Goal: Find specific page/section: Find specific page/section

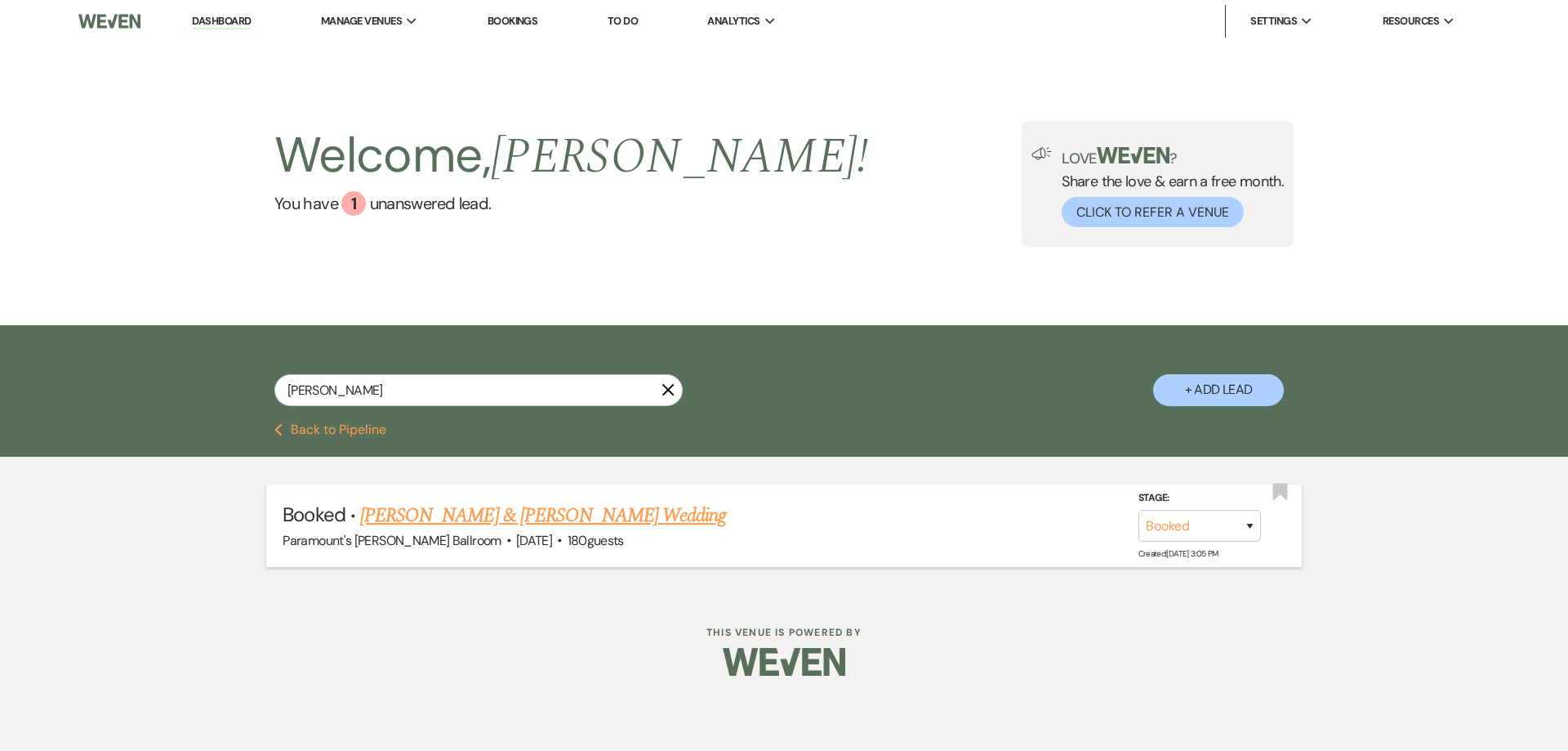
type input "[PERSON_NAME]"
click at [456, 500] on link "[PERSON_NAME] & [PERSON_NAME] Wedding" at bounding box center [543, 515] width 366 height 29
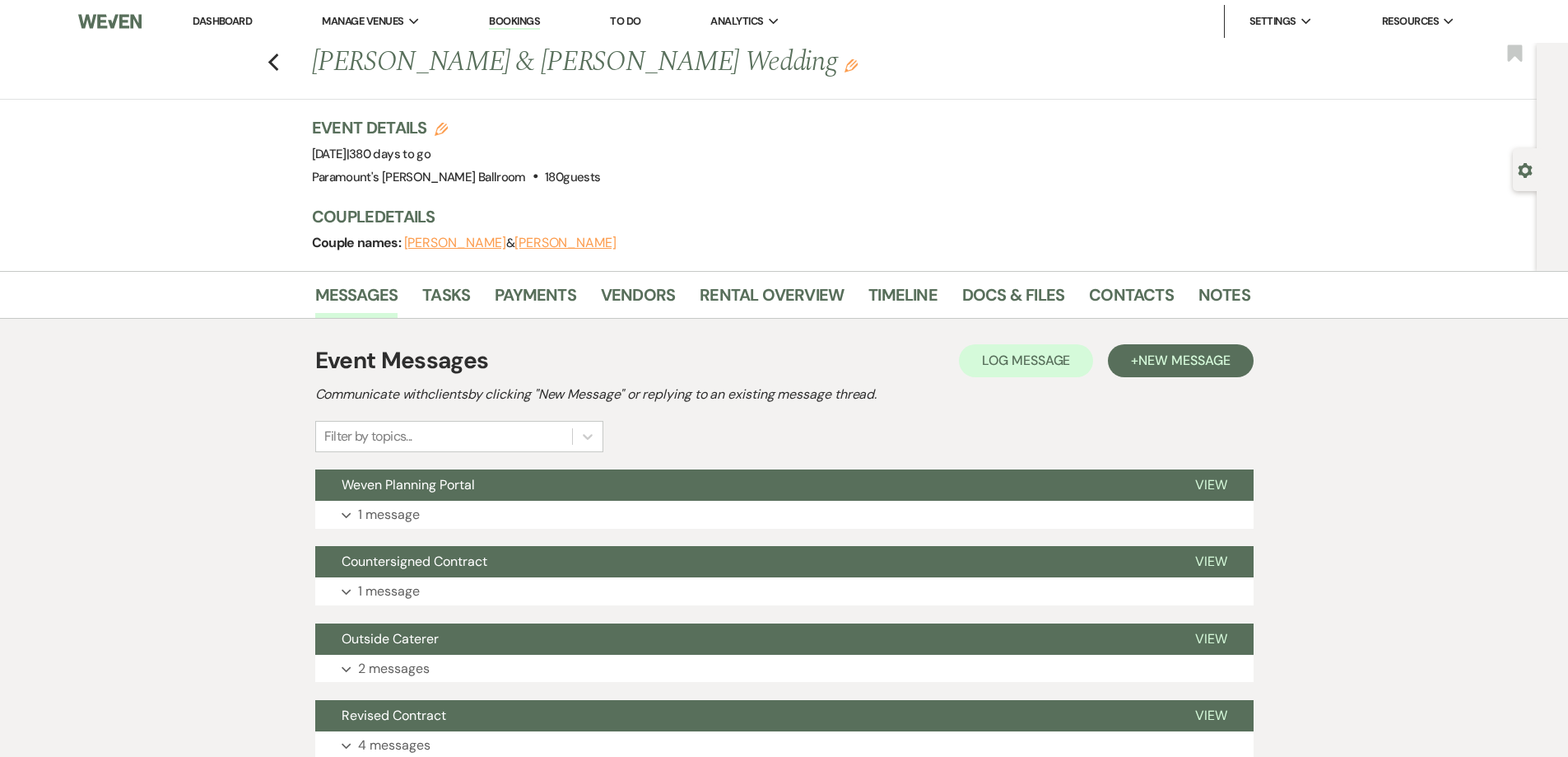
click at [1380, 375] on div "Messages Tasks Payments Vendors Rental Overview Timeline Docs & Files Contacts …" at bounding box center [784, 604] width 1568 height 666
click at [1346, 536] on div "Messages Tasks Payments Vendors Rental Overview Timeline Docs & Files Contacts …" at bounding box center [784, 604] width 1568 height 666
click at [1319, 535] on div "Messages Tasks Payments Vendors Rental Overview Timeline Docs & Files Contacts …" at bounding box center [784, 604] width 1568 height 666
click at [1319, 516] on div "Messages Tasks Payments Vendors Rental Overview Timeline Docs & Files Contacts …" at bounding box center [784, 604] width 1568 height 666
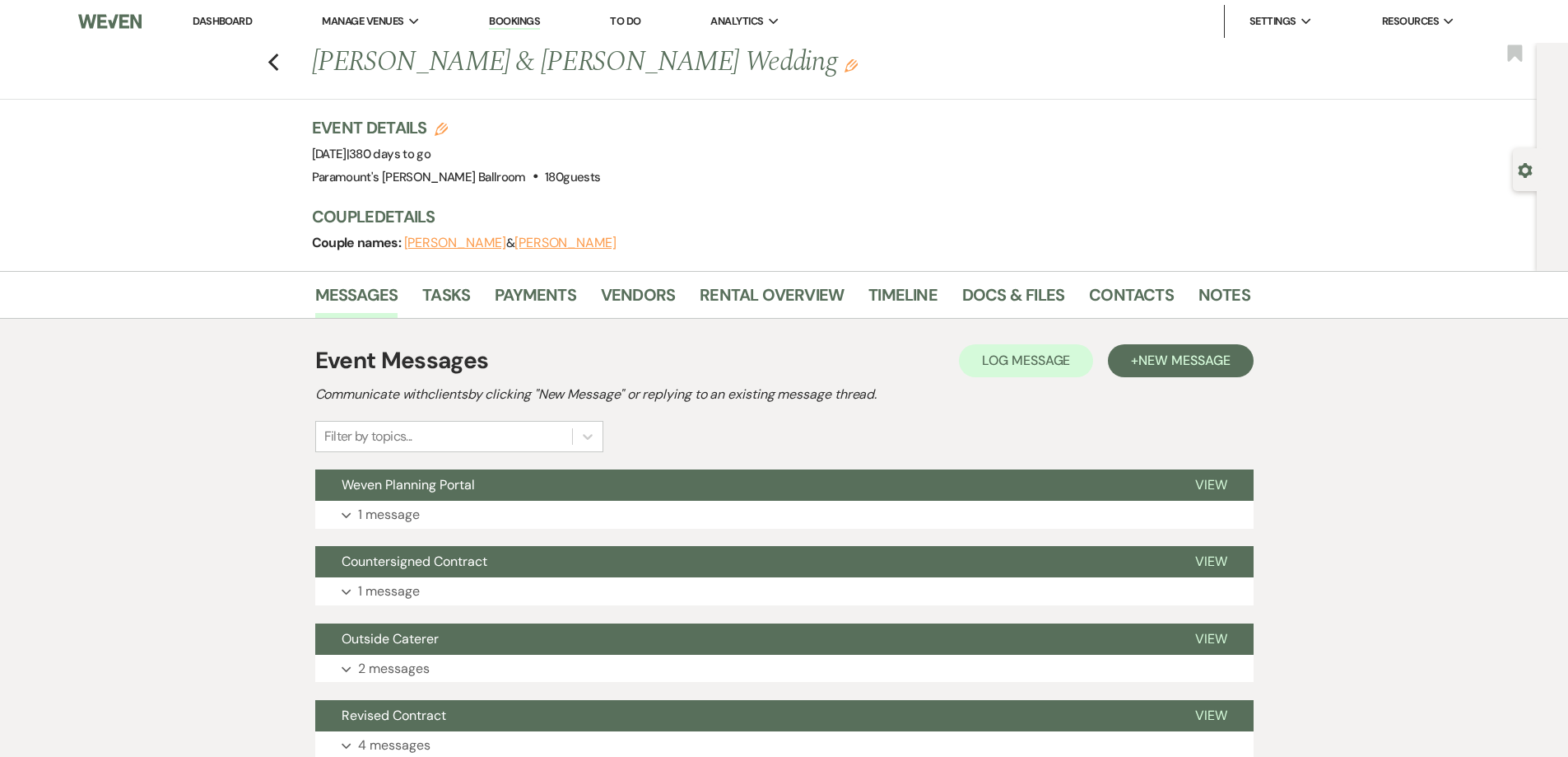
click at [1321, 515] on div "Messages Tasks Payments Vendors Rental Overview Timeline Docs & Files Contacts …" at bounding box center [784, 604] width 1568 height 666
click at [1265, 493] on div "Messages Tasks Payments Vendors Rental Overview Timeline Docs & Files Contacts …" at bounding box center [784, 604] width 1568 height 666
click at [1268, 487] on div "Messages Tasks Payments Vendors Rental Overview Timeline Docs & Files Contacts …" at bounding box center [784, 604] width 1568 height 666
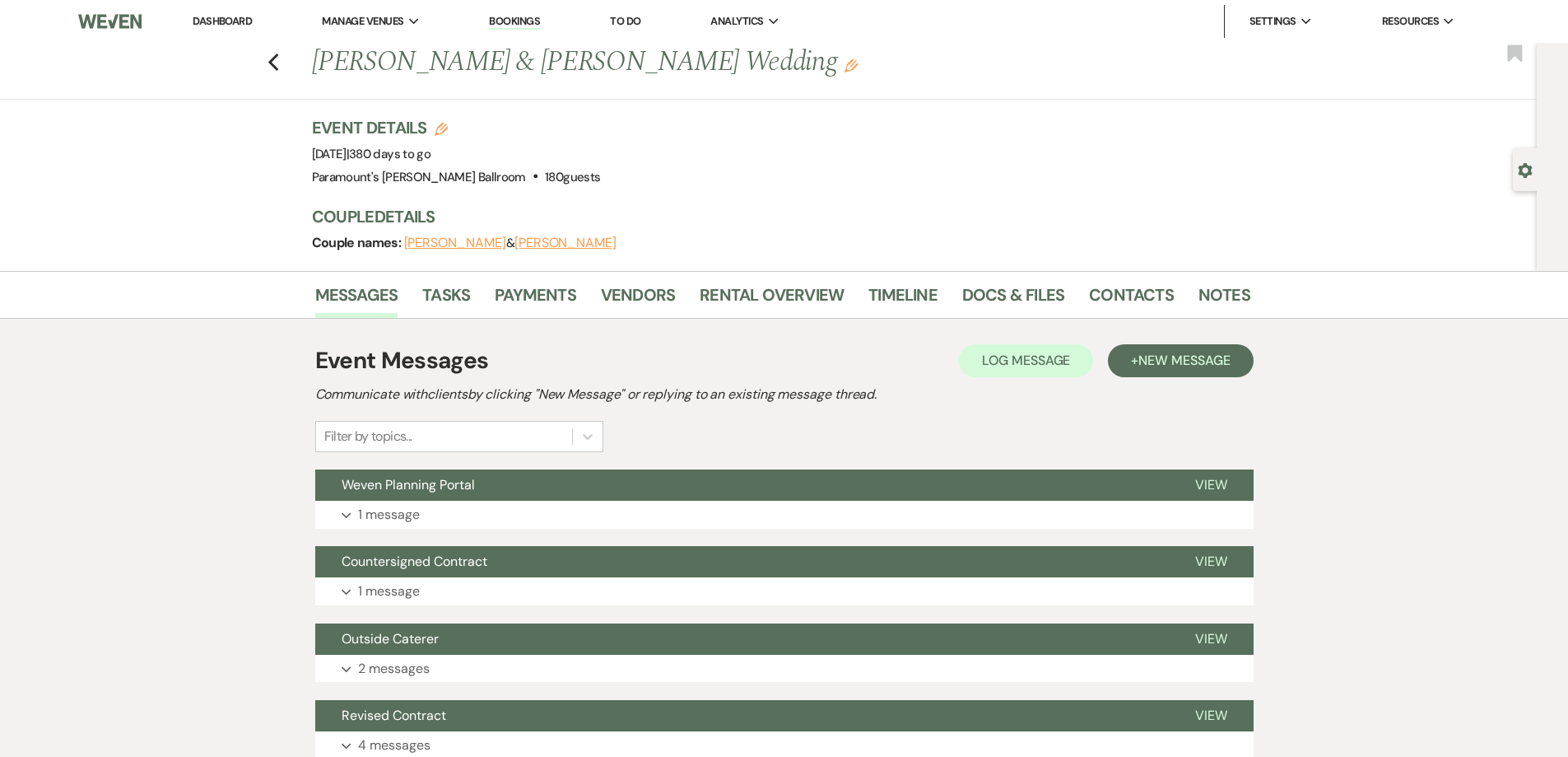
click at [1261, 494] on div "Messages Tasks Payments Vendors Rental Overview Timeline Docs & Files Contacts …" at bounding box center [784, 604] width 1568 height 666
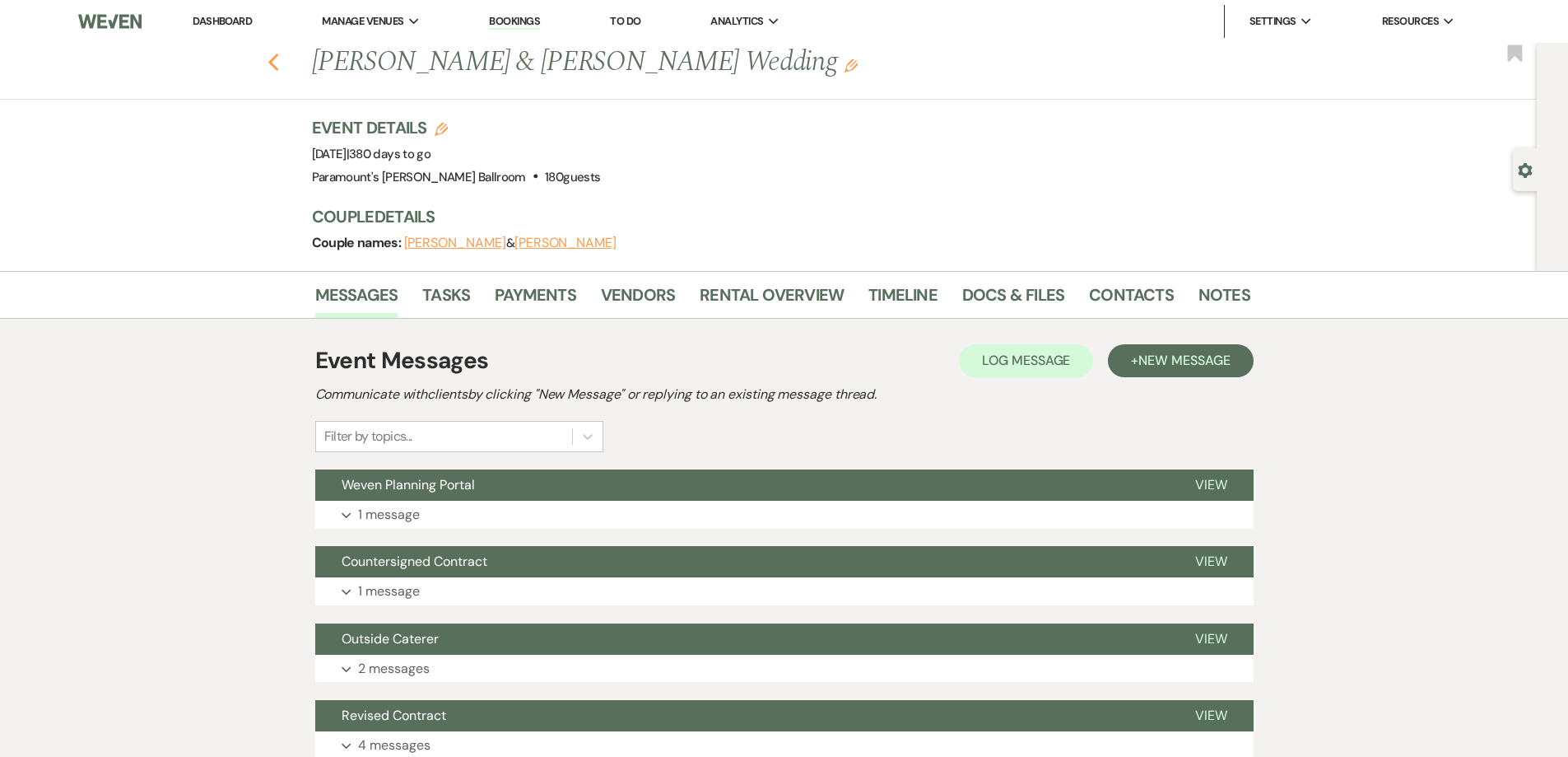
click at [278, 64] on use "button" at bounding box center [272, 62] width 10 height 18
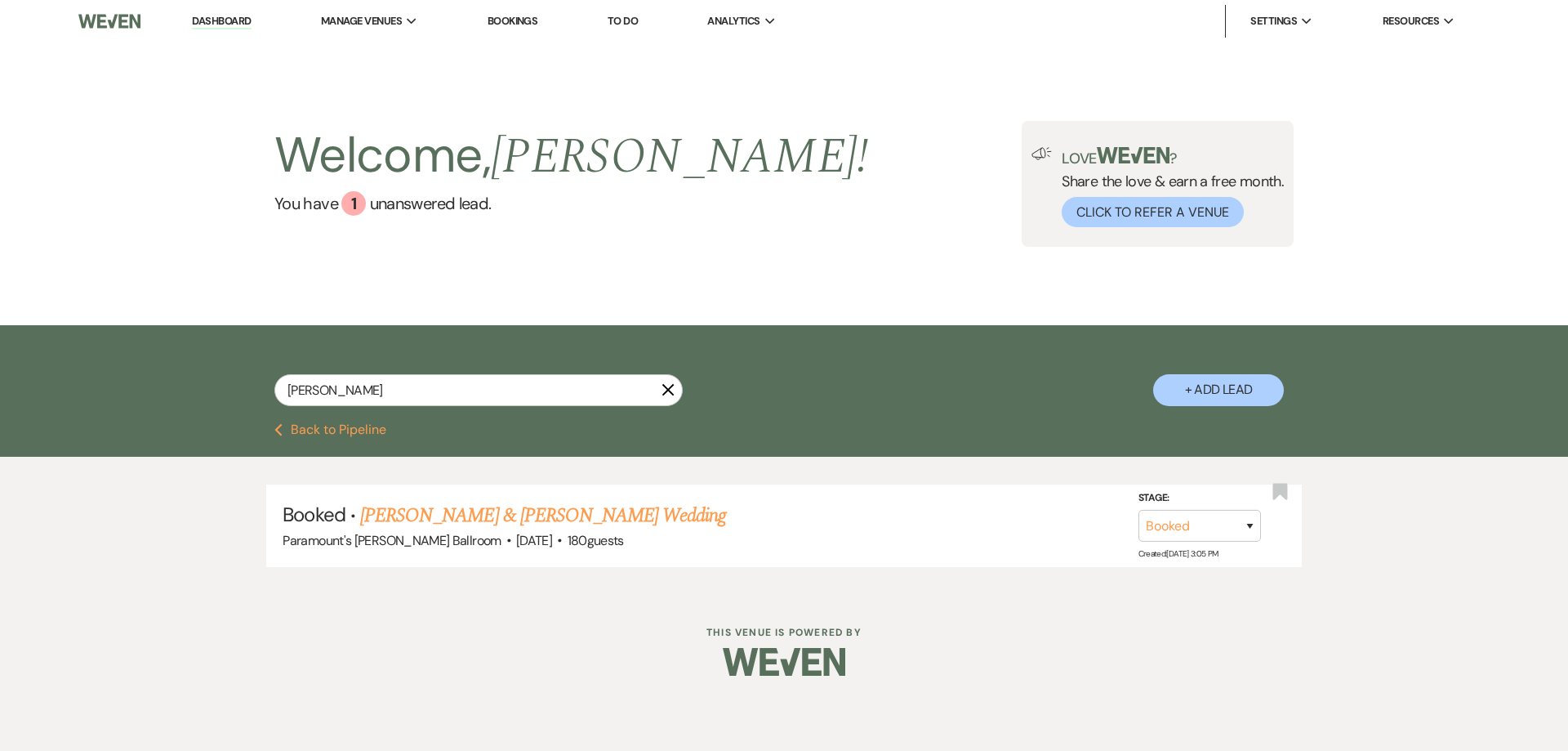
click at [664, 387] on use "button" at bounding box center [668, 390] width 12 height 12
